Goal: Use online tool/utility: Utilize a website feature to perform a specific function

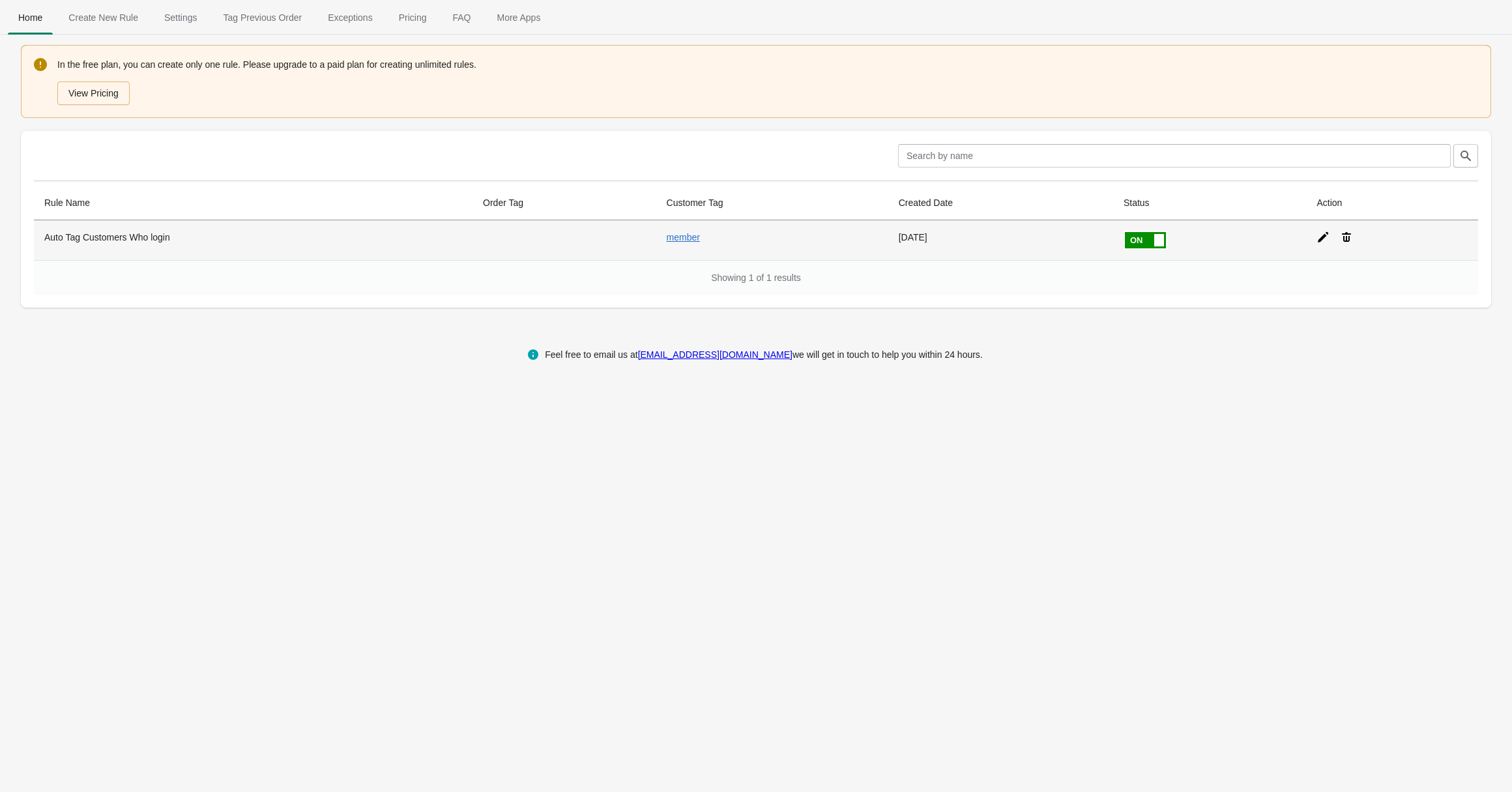
click at [1152, 232] on span at bounding box center [1166, 232] width 82 height 0
click at [0, 0] on input "checkbox" at bounding box center [0, 0] width 0 height 0
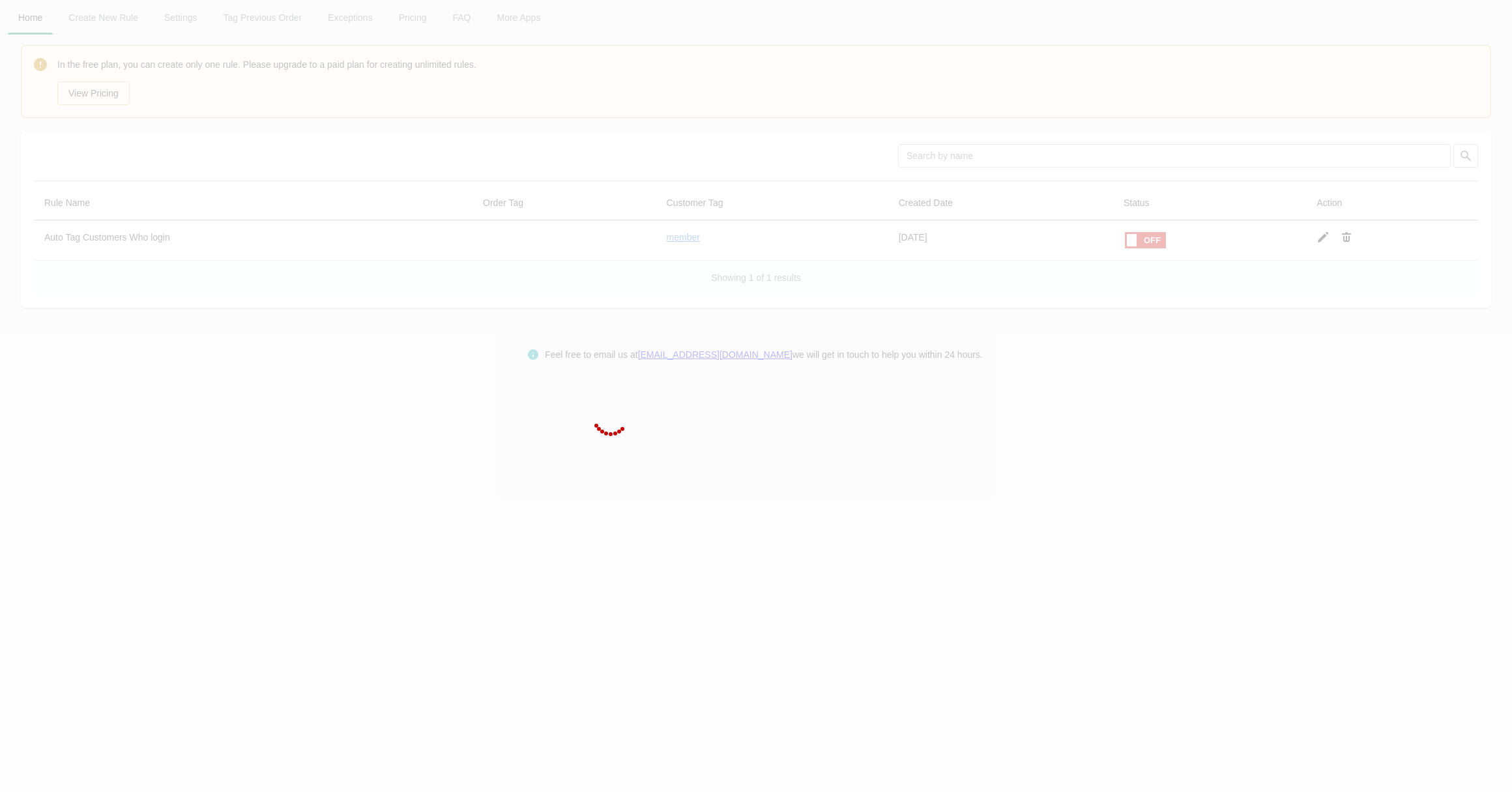
click at [1353, 242] on div at bounding box center [756, 396] width 1512 height 792
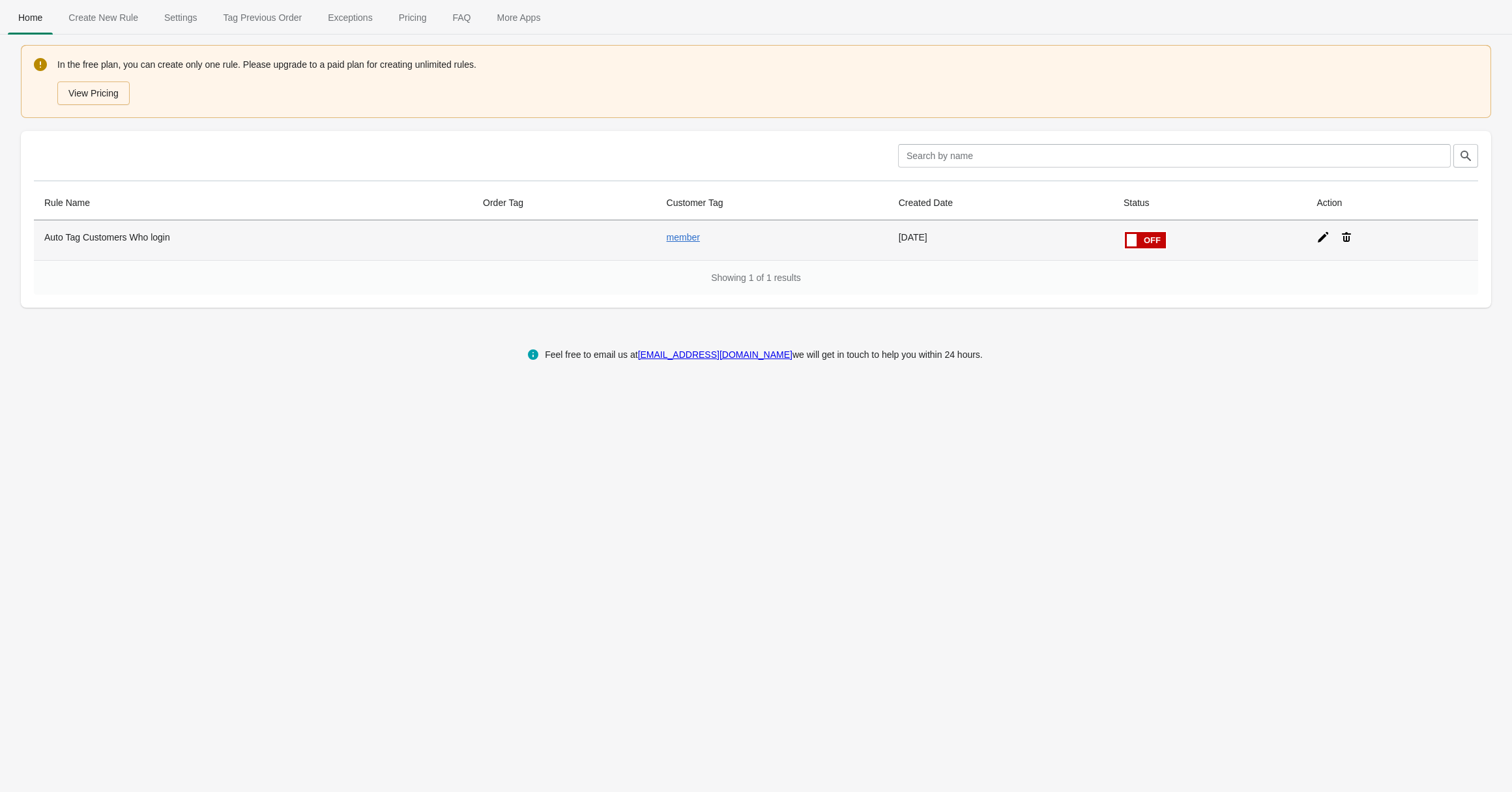
click at [1352, 235] on icon at bounding box center [1346, 237] width 13 height 13
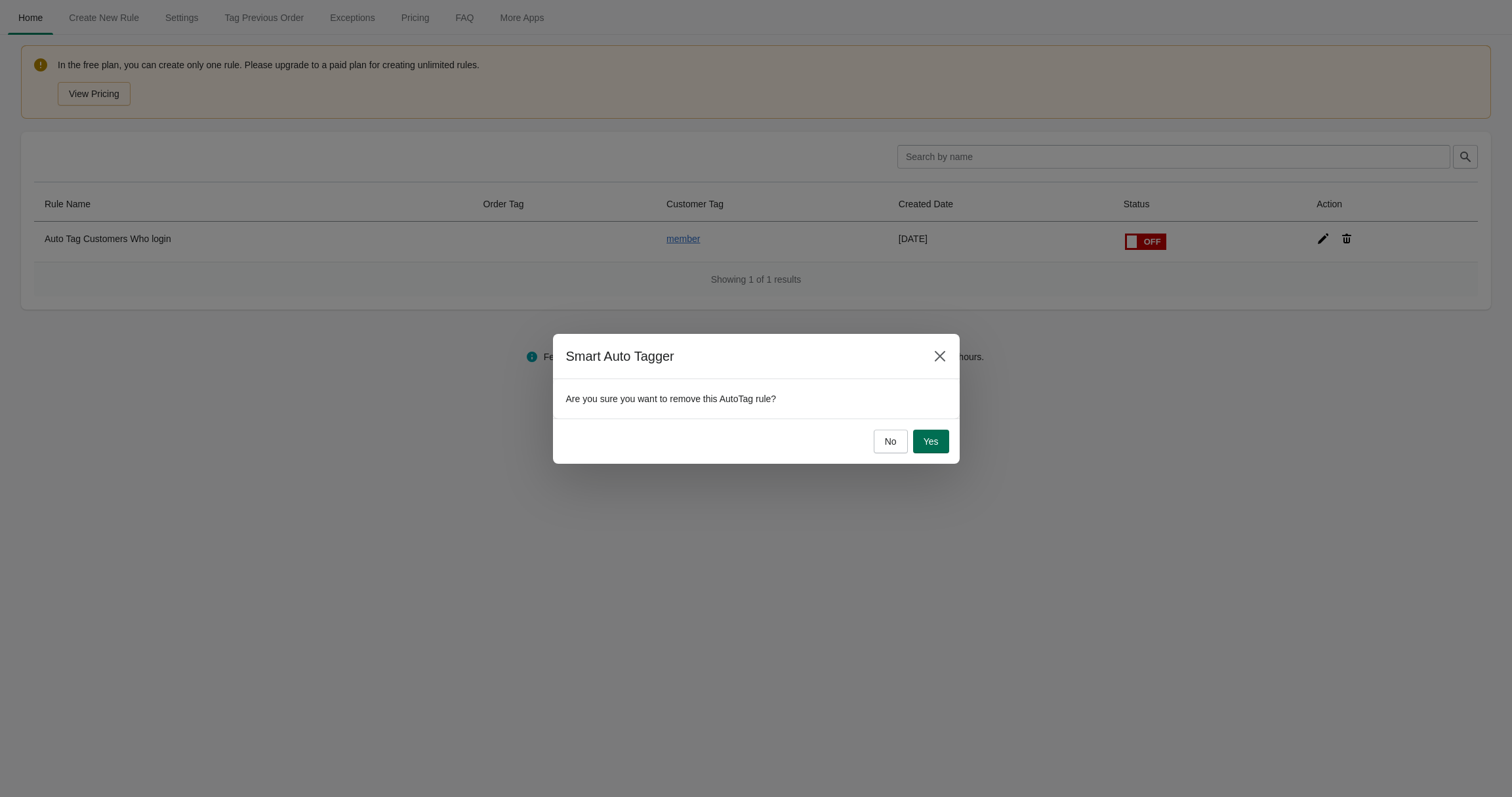
click at [941, 440] on button "Yes" at bounding box center [931, 441] width 36 height 24
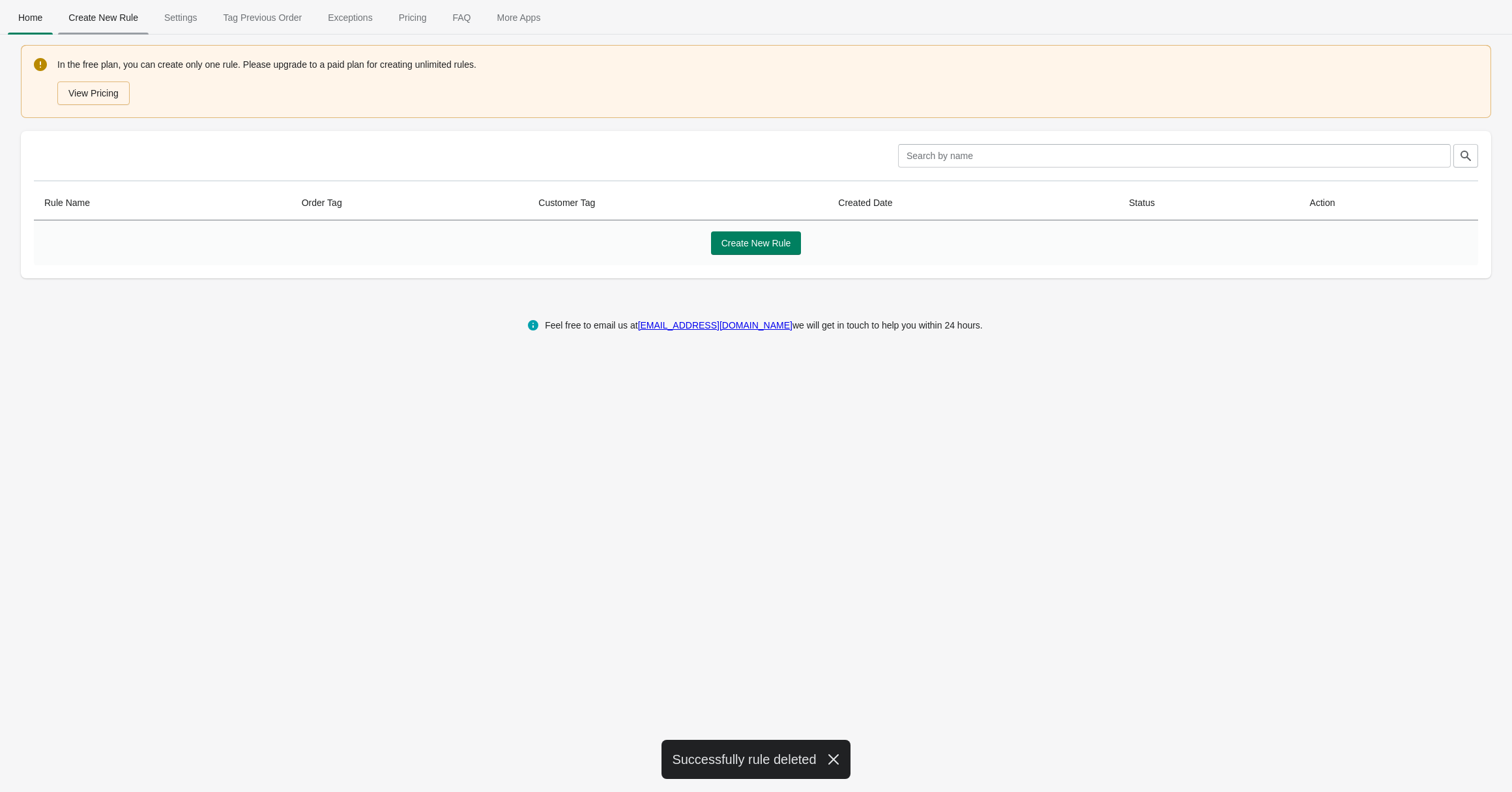
click at [112, 11] on span "Create New Rule" at bounding box center [103, 17] width 91 height 24
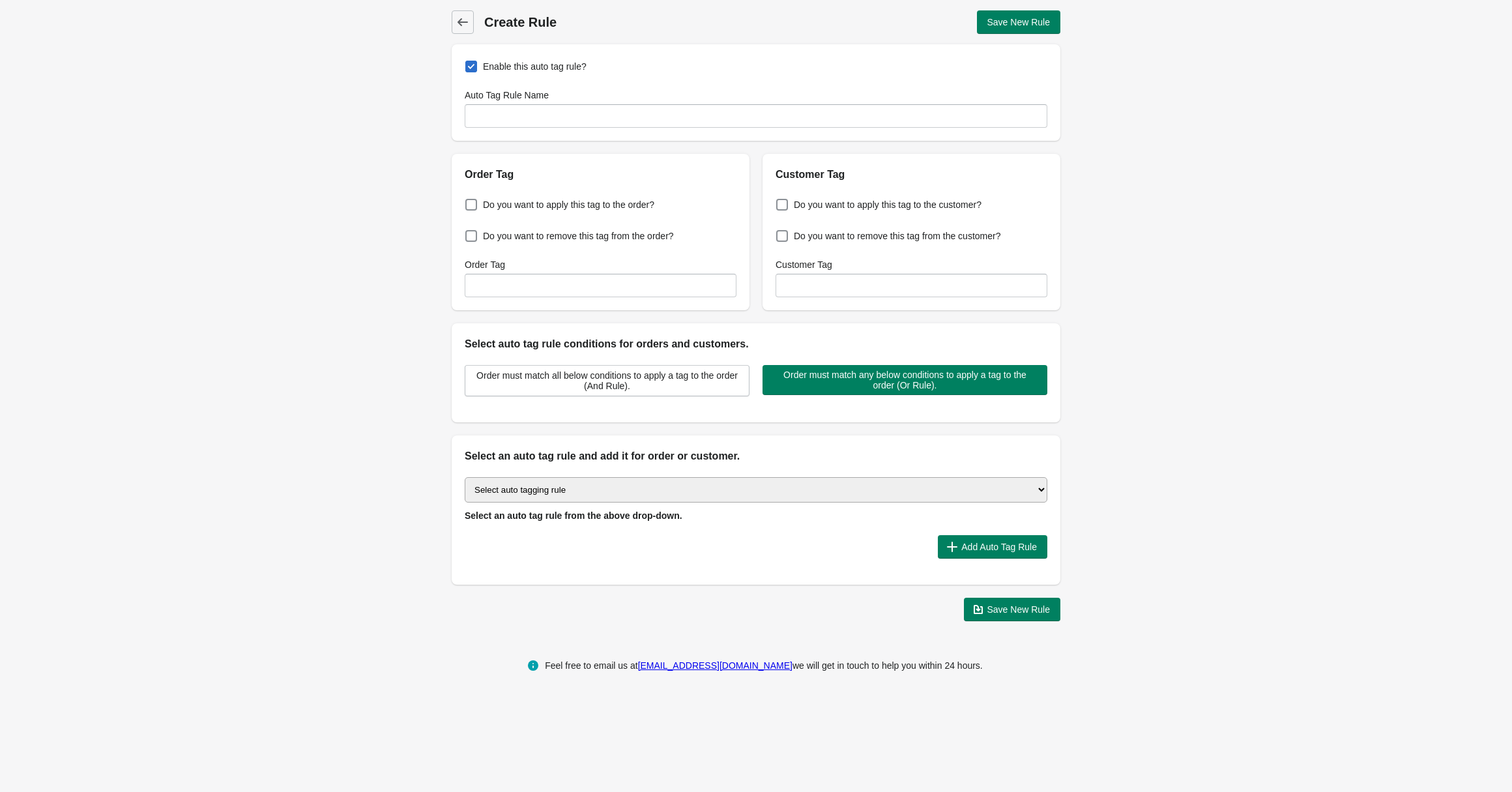
click at [588, 479] on select "Select auto tagging rule Tag by order amount Tag based on the order count (Volu…" at bounding box center [756, 490] width 583 height 25
click at [544, 480] on select "Select auto tagging rule Tag by order amount Tag based on the order count (Volu…" at bounding box center [756, 490] width 583 height 25
select select "6"
click at [969, 553] on button "Add Auto Tag Rule" at bounding box center [992, 547] width 110 height 24
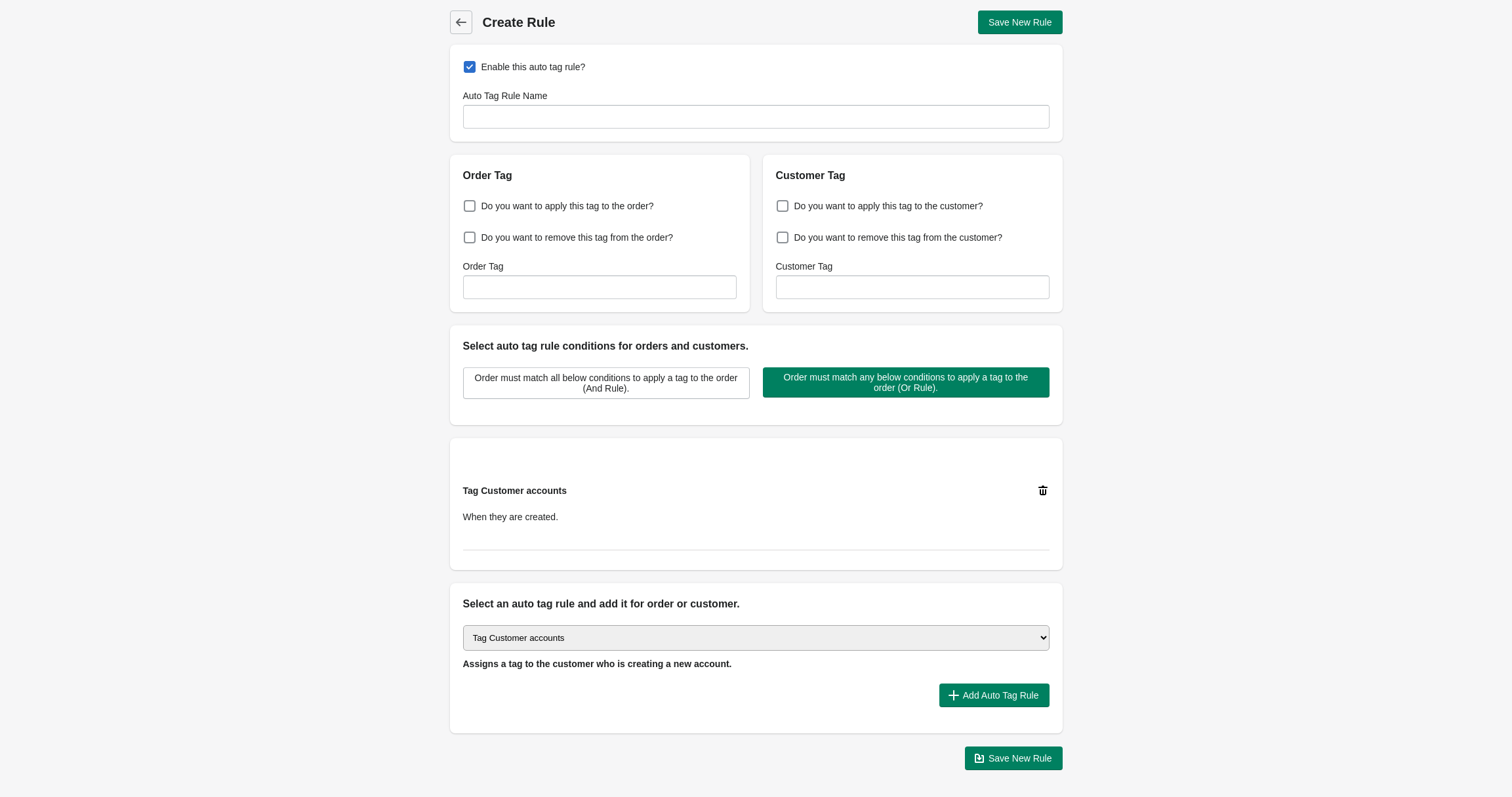
drag, startPoint x: 780, startPoint y: 567, endPoint x: 746, endPoint y: 529, distance: 51.0
click at [780, 567] on div "Tag Customer accounts When they are created." at bounding box center [757, 504] width 613 height 132
click at [688, 485] on div "Tag Customer accounts When they are created." at bounding box center [744, 504] width 563 height 40
click at [834, 287] on input "Customer Tag" at bounding box center [912, 287] width 274 height 24
